Goal: Information Seeking & Learning: Find specific fact

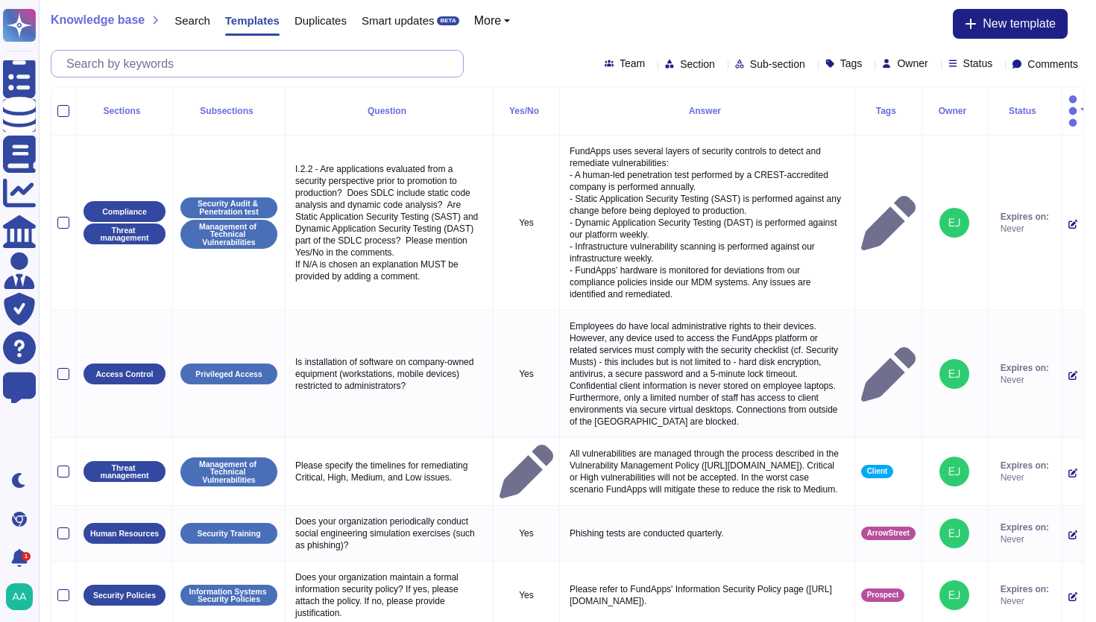
click at [263, 66] on input "text" at bounding box center [261, 64] width 404 height 26
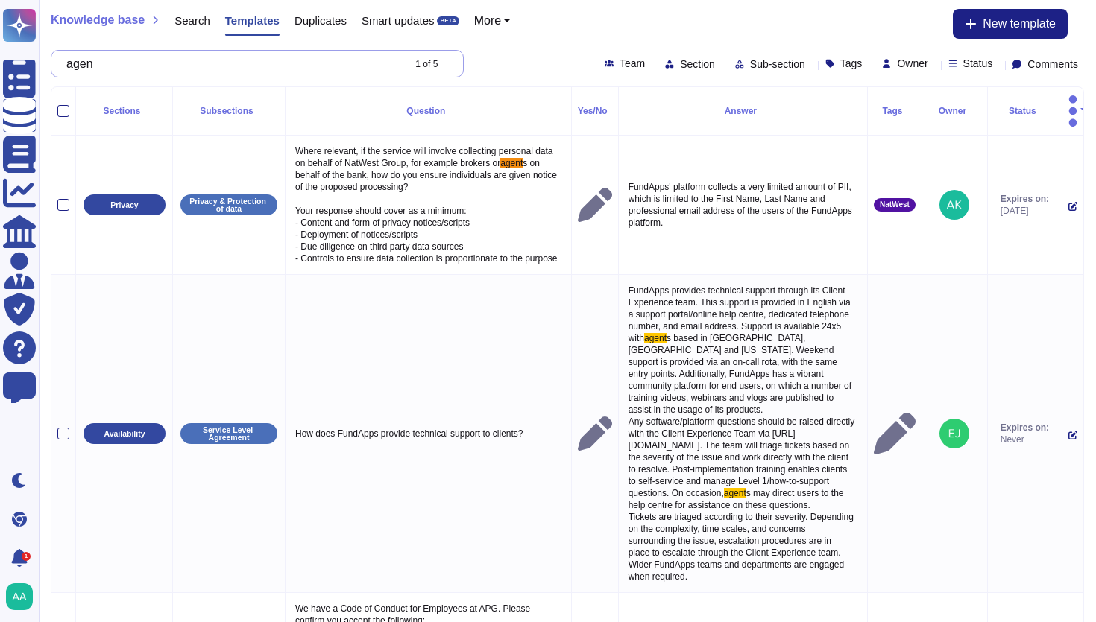
type input "agent"
click at [203, 25] on span "Search" at bounding box center [192, 20] width 36 height 11
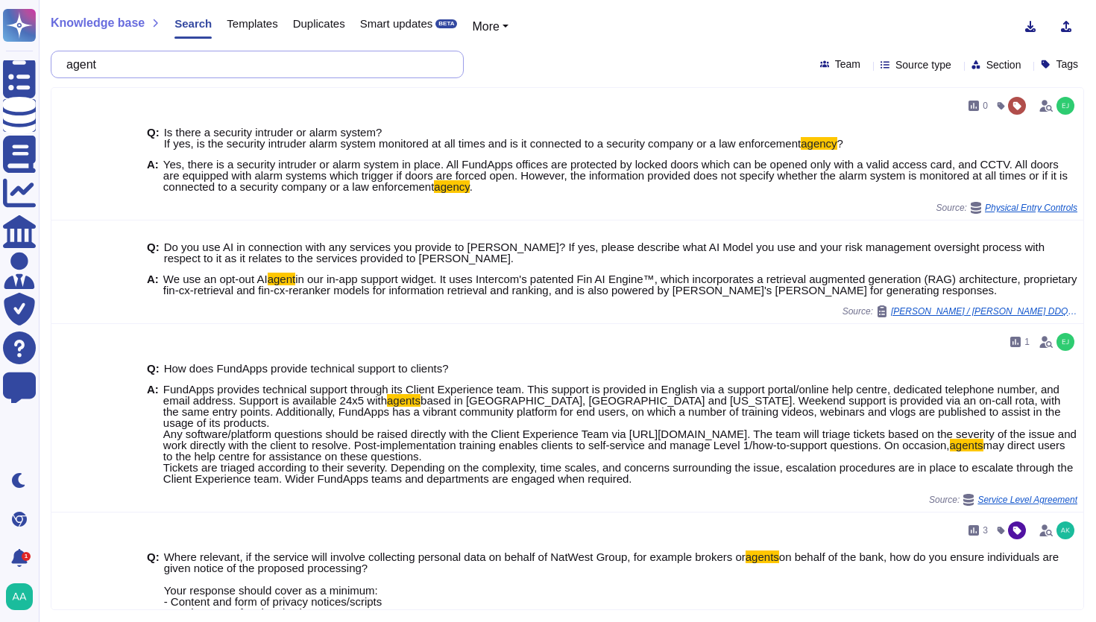
click at [429, 66] on input "agent" at bounding box center [253, 64] width 389 height 26
paste input "Describe server/client agents."
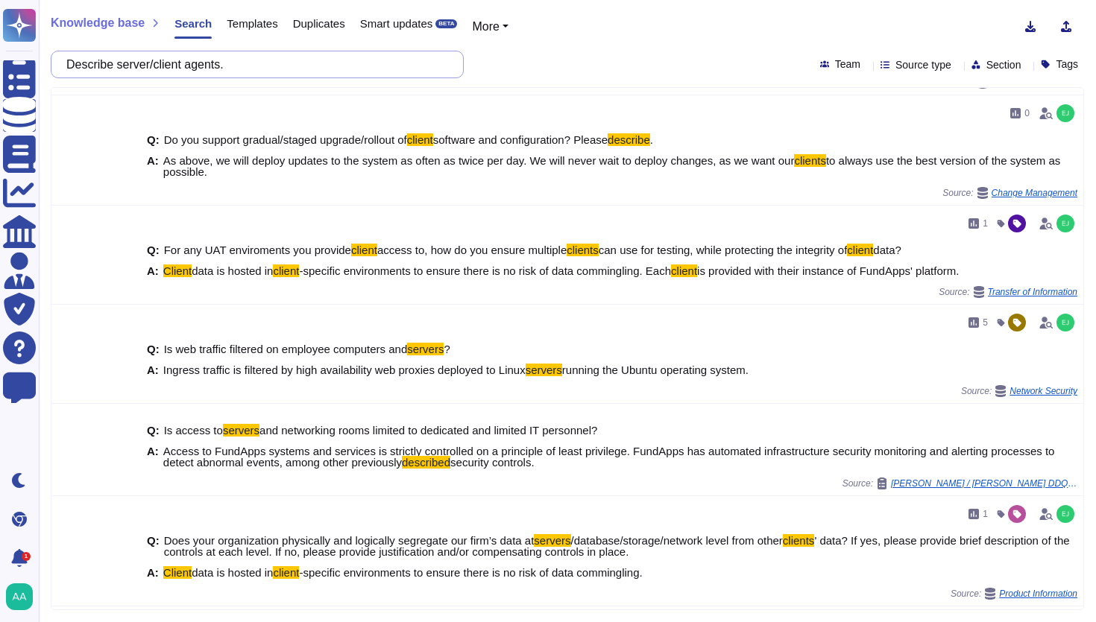
scroll to position [1172, 0]
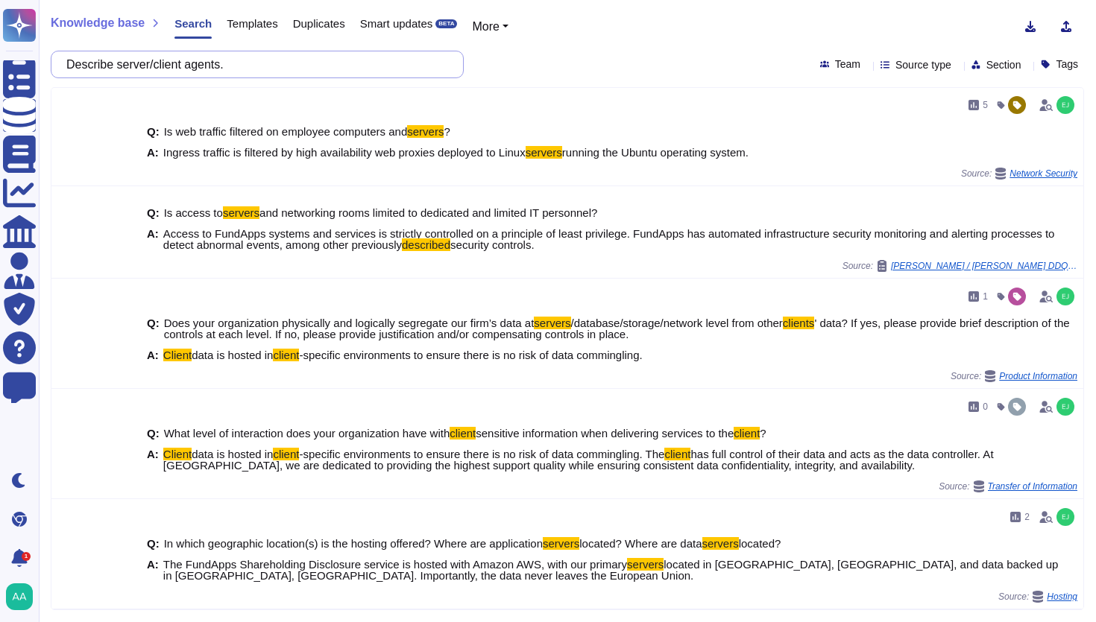
type input "Describe server/client agents."
